Goal: Task Accomplishment & Management: Complete application form

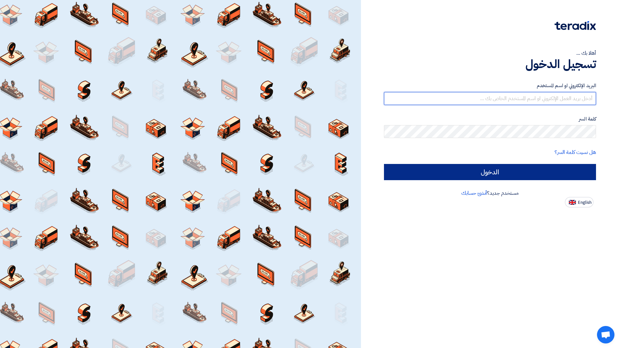
type input "[EMAIL_ADDRESS][PERSON_NAME][DOMAIN_NAME]"
click at [237, 14] on input "الدخول" at bounding box center [490, 172] width 212 height 16
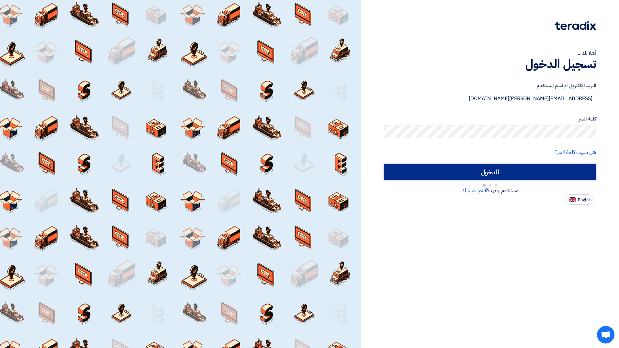
type input "Sign in"
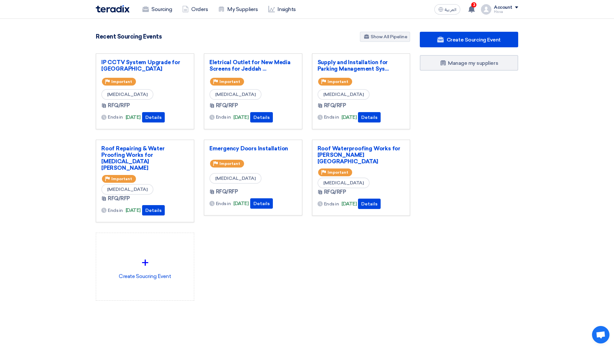
click at [237, 14] on div "Create Sourcing Event Manage my suppliers" at bounding box center [469, 179] width 108 height 295
click at [141, 14] on link "IP CCTV System Upgrade for [GEOGRAPHIC_DATA]" at bounding box center [144, 65] width 87 height 13
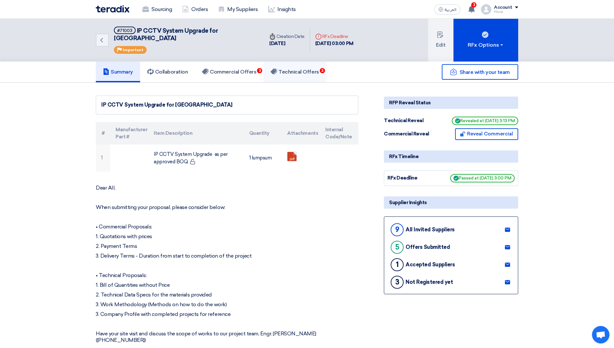
click at [237, 14] on link "Technical Offers 3" at bounding box center [295, 72] width 62 height 21
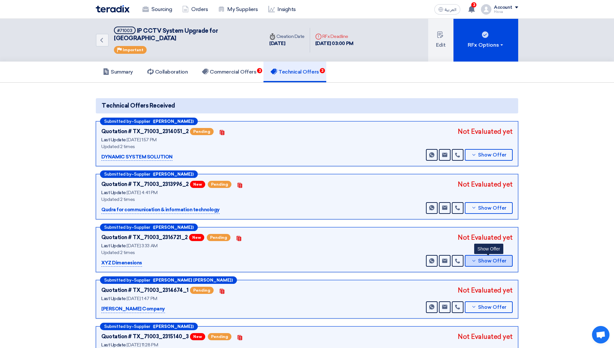
click at [237, 14] on button "Show Offer" at bounding box center [489, 261] width 48 height 12
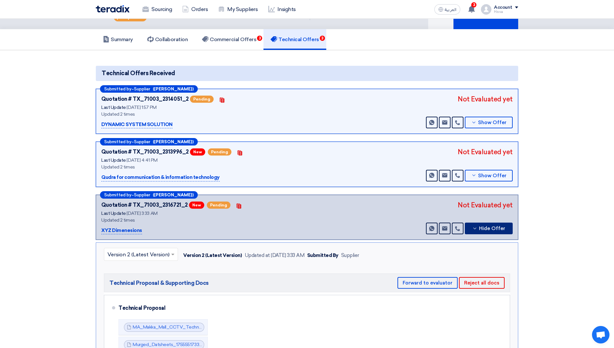
scroll to position [130, 0]
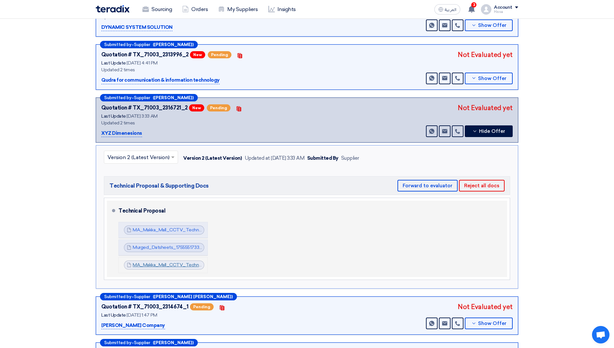
click at [163, 14] on link "MA_Makka_Mall_CCTV_Technical_Proposal_V_and_MOS_1755649973024.pdf" at bounding box center [217, 265] width 168 height 6
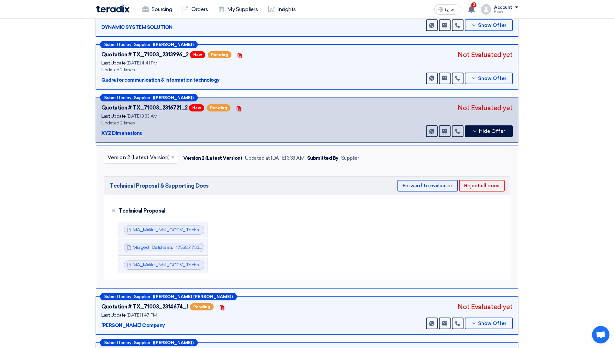
click at [36, 14] on section "Technical Offers Received Submitted by – Supplier ([PERSON_NAME]) Quotation # T…" at bounding box center [307, 178] width 614 height 450
click at [237, 14] on icon at bounding box center [474, 131] width 5 height 5
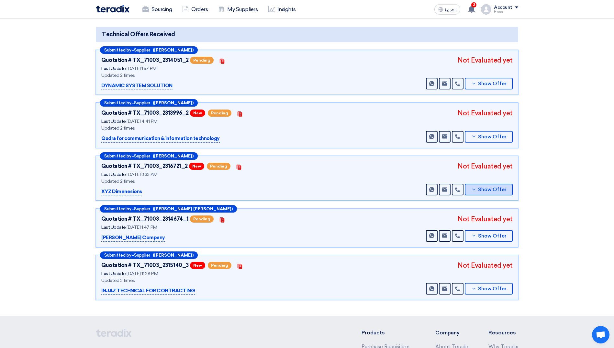
scroll to position [65, 0]
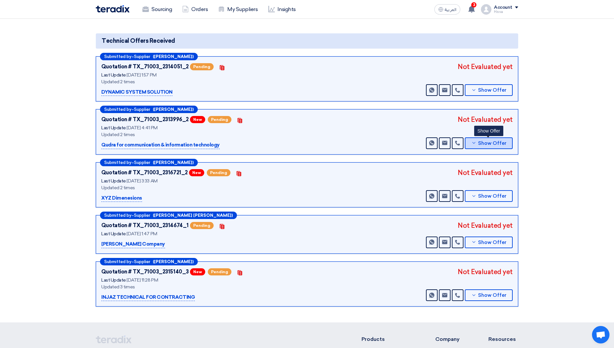
click at [237, 14] on icon at bounding box center [473, 142] width 5 height 5
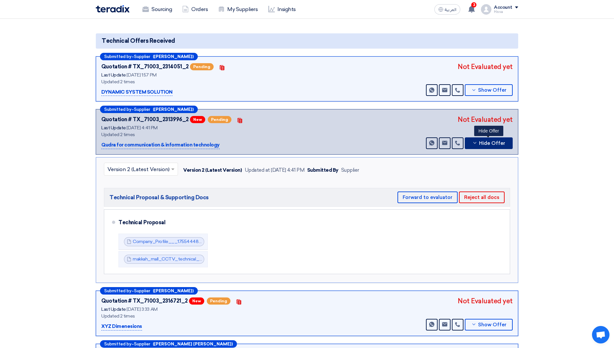
click at [237, 14] on icon at bounding box center [474, 142] width 5 height 5
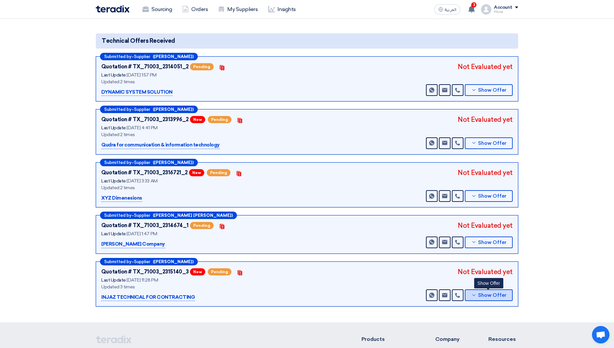
click at [237, 14] on button "Show Offer" at bounding box center [489, 295] width 48 height 12
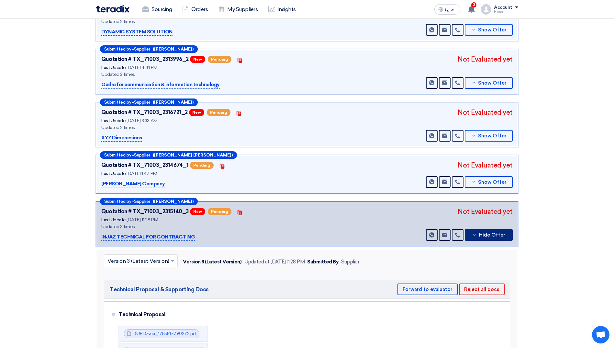
scroll to position [130, 0]
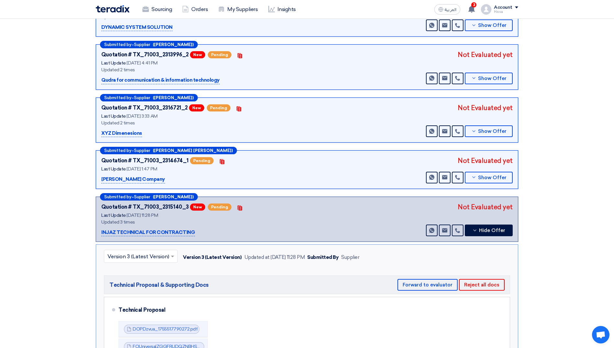
click at [166, 14] on input "text" at bounding box center [137, 257] width 60 height 11
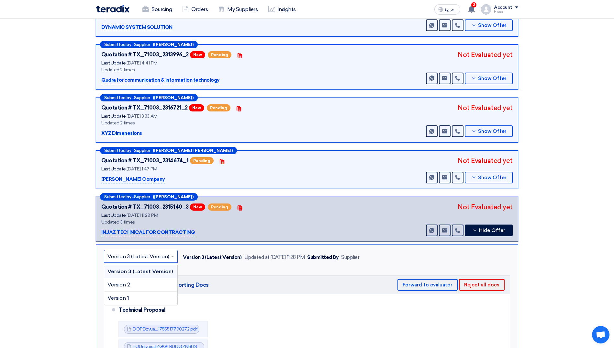
click at [166, 14] on input "text" at bounding box center [137, 257] width 60 height 11
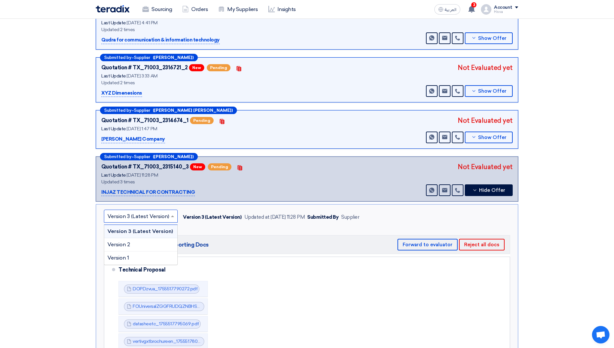
scroll to position [227, 0]
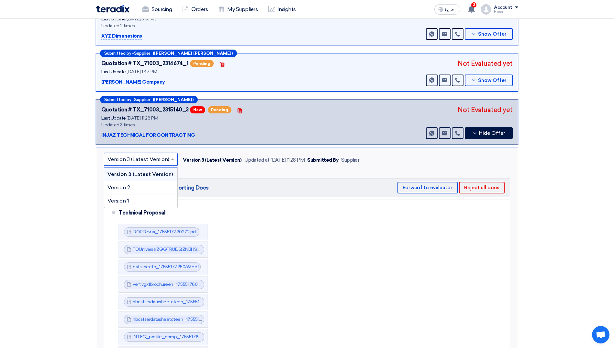
click at [76, 14] on section "Technical Offers Received Submitted by – Supplier ([PERSON_NAME]) Quotation # T…" at bounding box center [307, 158] width 614 height 605
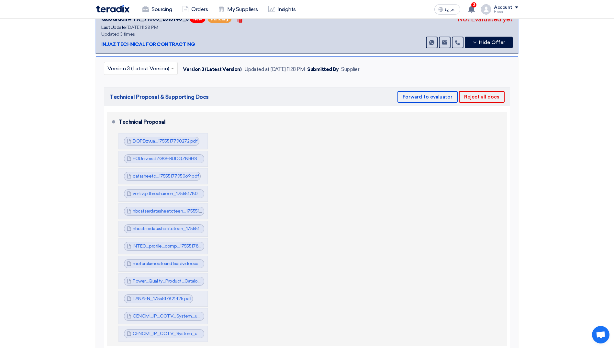
scroll to position [324, 0]
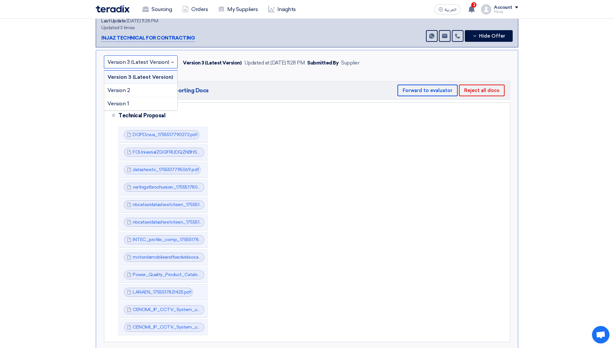
click at [168, 14] on div at bounding box center [140, 62] width 73 height 11
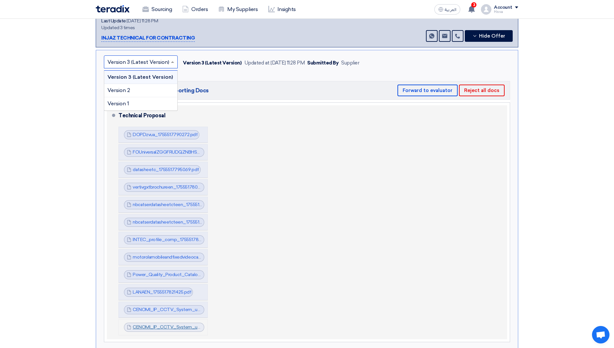
click at [164, 14] on link "CENOMI_IP_CCTV_System_upgrade_Makkah_MallBOQINJAZ_OFFER_1755635259869.pdf" at bounding box center [228, 327] width 191 height 6
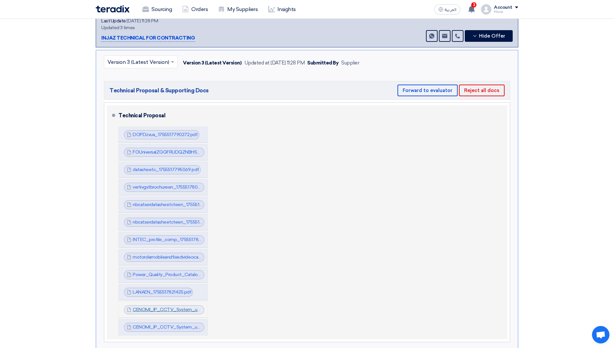
click at [177, 14] on link "CENOMI_IP_CCTV_System_upgrade_Makkah_Mall_METHOD_OF_STATEMENT_INJAZ_OFFER_17555…" at bounding box center [255, 310] width 245 height 6
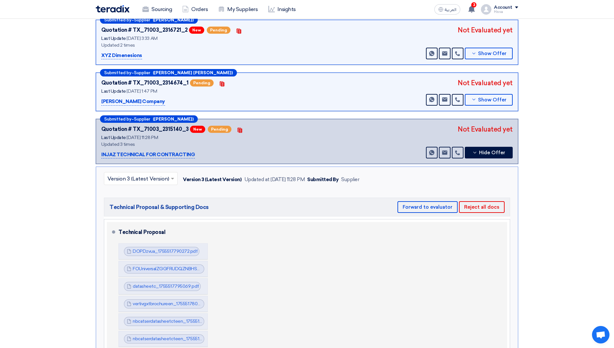
scroll to position [194, 0]
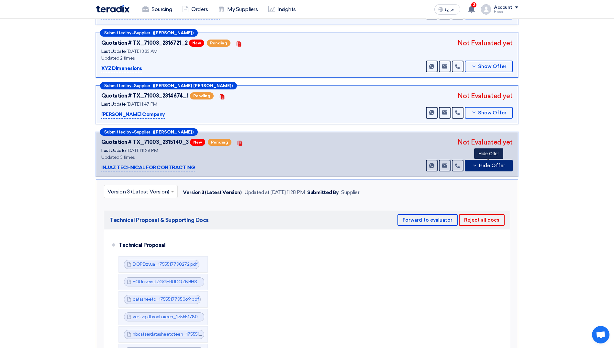
drag, startPoint x: 471, startPoint y: 159, endPoint x: 466, endPoint y: 158, distance: 5.5
click at [237, 14] on button "Hide Offer" at bounding box center [489, 166] width 48 height 12
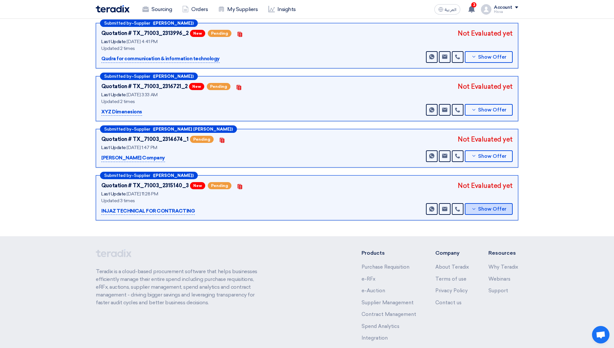
scroll to position [81, 0]
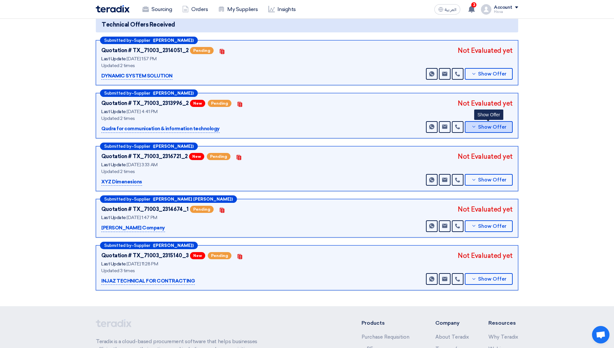
click at [237, 14] on button "Show Offer" at bounding box center [489, 127] width 48 height 12
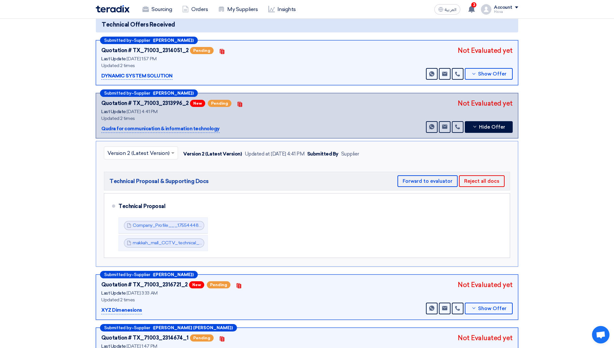
click at [168, 14] on div at bounding box center [140, 152] width 73 height 11
click at [237, 14] on h5 "Technical Proposal & Supporting Docs Forward to evaluator Reject all docs" at bounding box center [307, 181] width 406 height 19
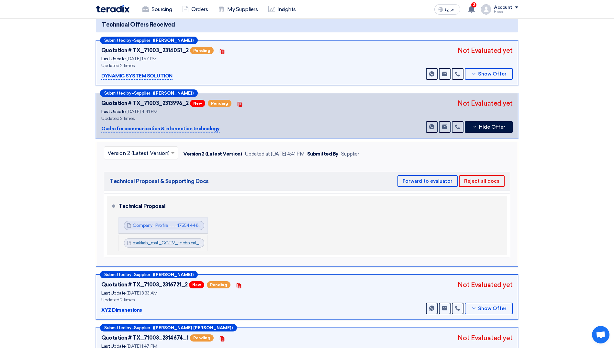
click at [151, 14] on link "makkah_mall_CCTV_technical_submital_1755610875626.pdf" at bounding box center [196, 243] width 127 height 6
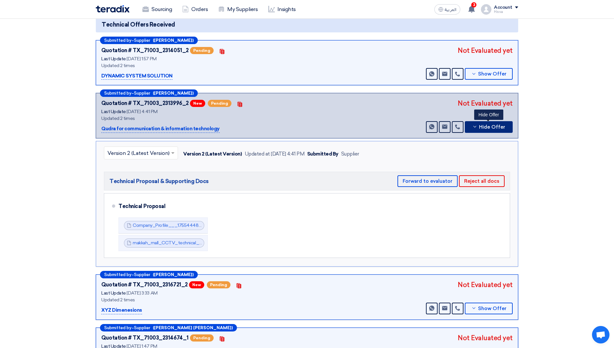
click at [237, 14] on span "Hide Offer" at bounding box center [492, 127] width 26 height 5
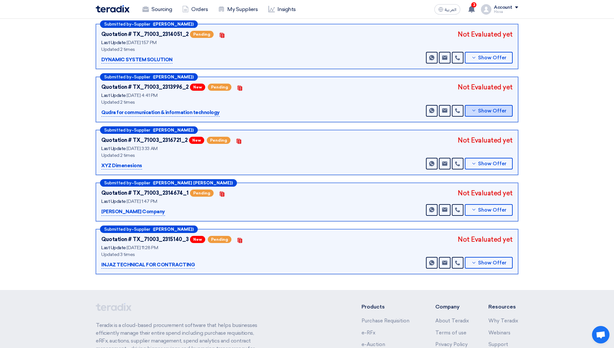
scroll to position [65, 0]
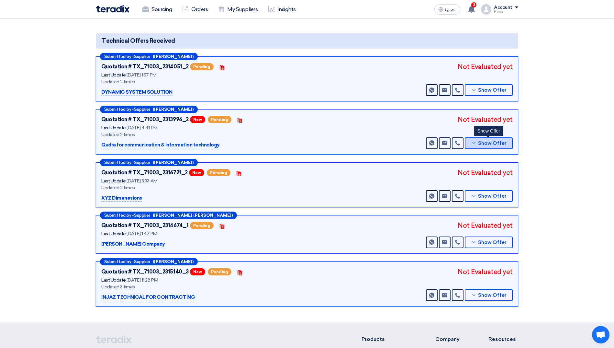
click at [237, 14] on icon at bounding box center [473, 142] width 5 height 5
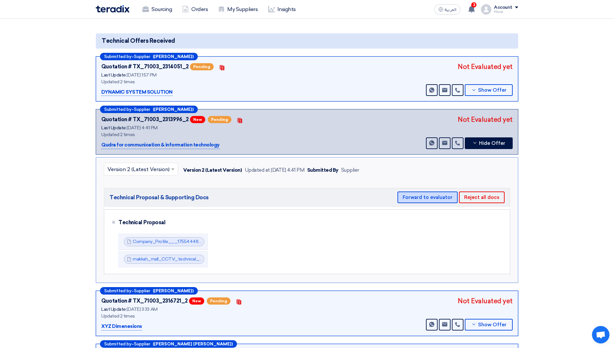
click at [237, 14] on button "Forward to evaluator" at bounding box center [428, 197] width 60 height 12
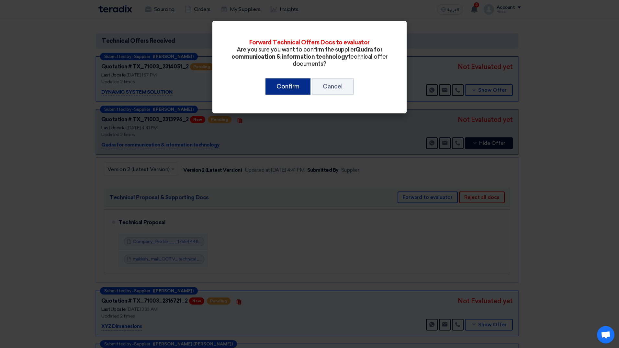
click at [237, 14] on button "Confirm" at bounding box center [287, 86] width 45 height 16
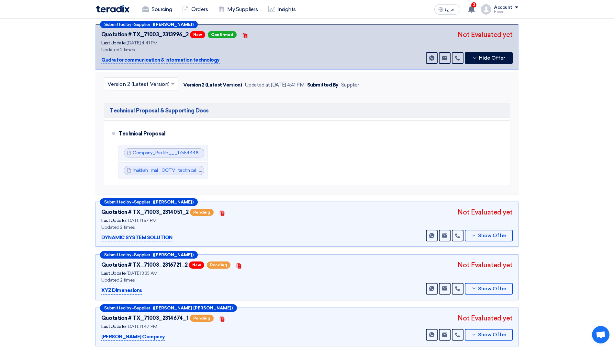
scroll to position [97, 0]
click at [237, 14] on span "Show Offer" at bounding box center [492, 235] width 28 height 5
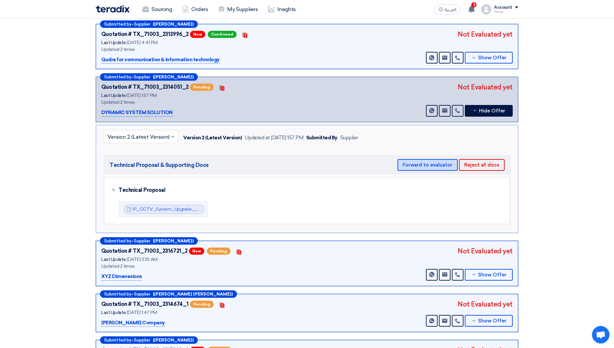
click at [237, 14] on button "Forward to evaluator" at bounding box center [428, 165] width 60 height 12
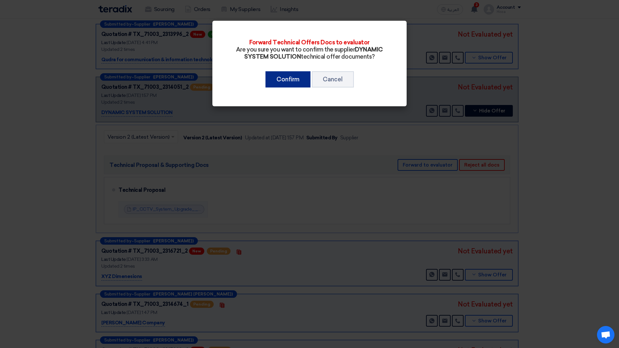
click at [237, 14] on button "Confirm" at bounding box center [287, 79] width 45 height 16
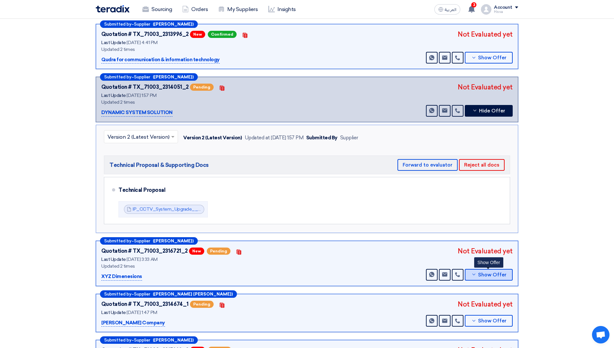
click at [237, 14] on icon at bounding box center [473, 274] width 5 height 5
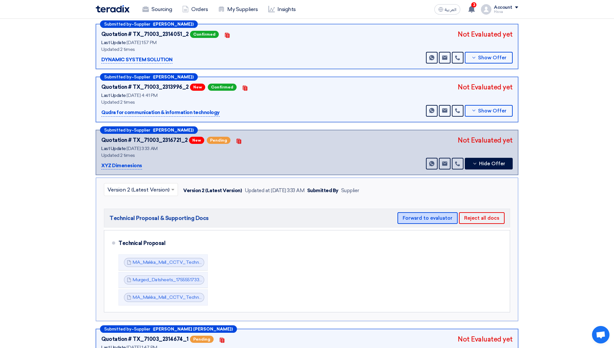
click at [237, 14] on button "Forward to evaluator" at bounding box center [428, 218] width 60 height 12
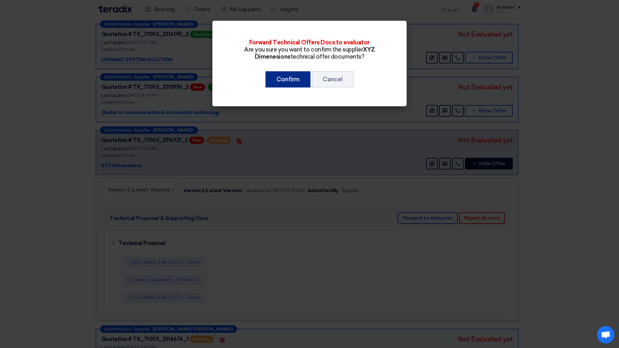
click at [237, 14] on button "Confirm" at bounding box center [287, 79] width 45 height 16
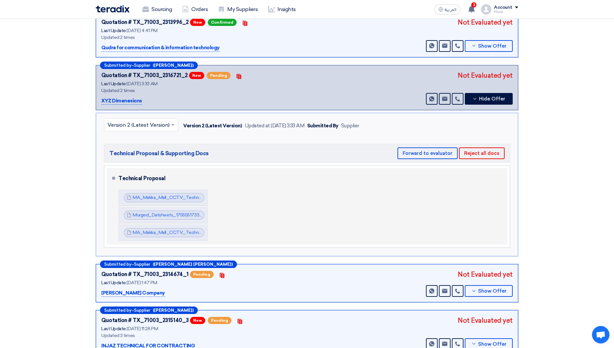
scroll to position [194, 0]
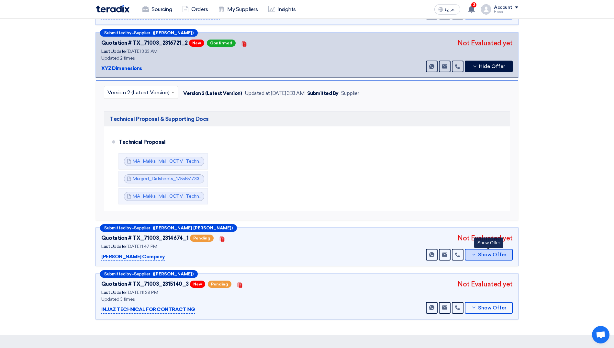
click at [237, 14] on button "Show Offer" at bounding box center [489, 255] width 48 height 12
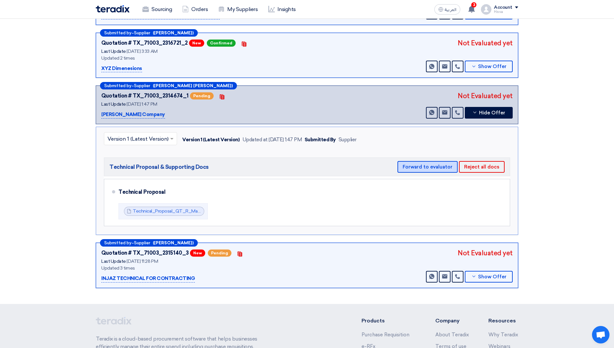
click at [237, 14] on button "Forward to evaluator" at bounding box center [428, 167] width 60 height 12
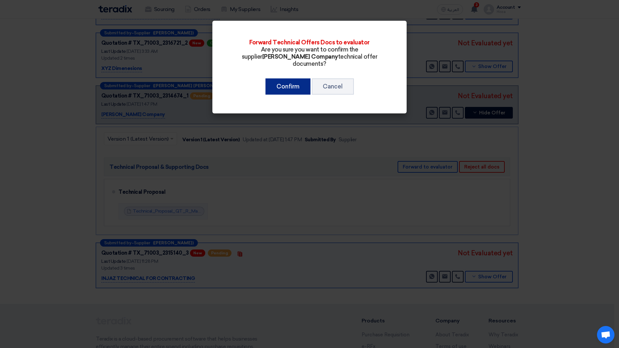
click at [237, 14] on button "Confirm" at bounding box center [287, 86] width 45 height 16
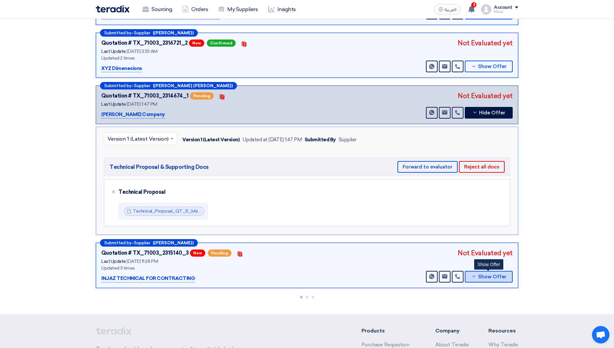
click at [237, 14] on icon at bounding box center [473, 276] width 5 height 5
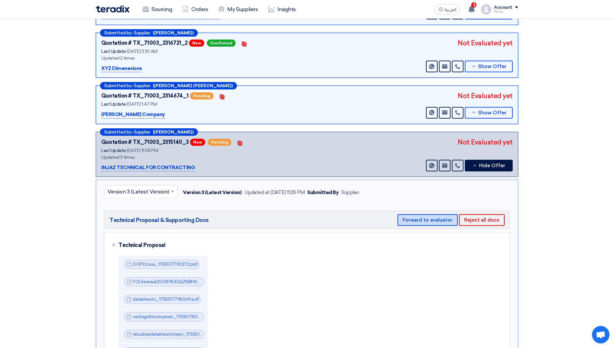
click at [237, 14] on button "Forward to evaluator" at bounding box center [428, 220] width 60 height 12
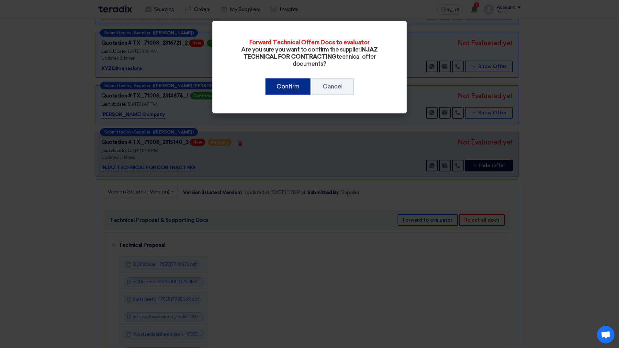
click at [237, 14] on button "Confirm" at bounding box center [287, 86] width 45 height 16
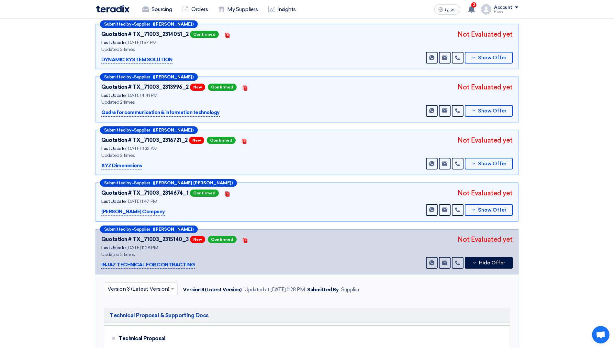
scroll to position [0, 0]
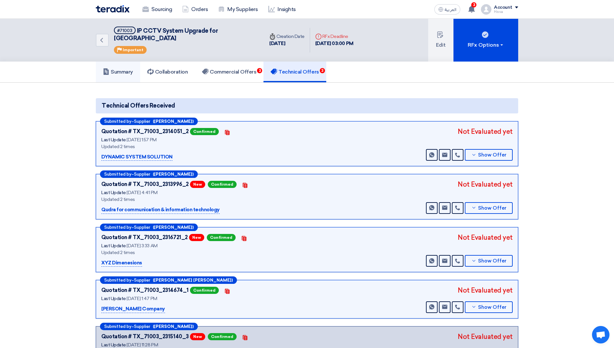
click at [129, 14] on link "Summary" at bounding box center [118, 72] width 44 height 21
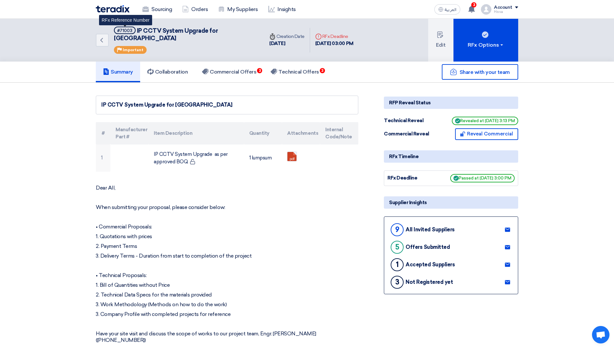
click at [127, 14] on div "#71003" at bounding box center [124, 30] width 15 height 4
copy div "71003"
drag, startPoint x: 136, startPoint y: 31, endPoint x: 252, endPoint y: 33, distance: 115.6
click at [237, 14] on div "Back #71003 IP CCTV System Upgrade for [GEOGRAPHIC_DATA] Priority Important" at bounding box center [180, 40] width 168 height 43
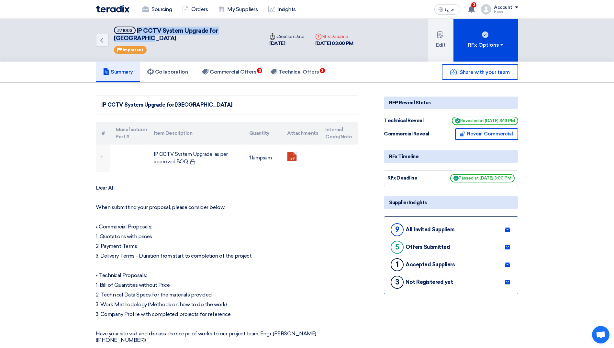
copy span "IP CCTV System Upgrade for [GEOGRAPHIC_DATA]"
